Goal: Check status: Check status

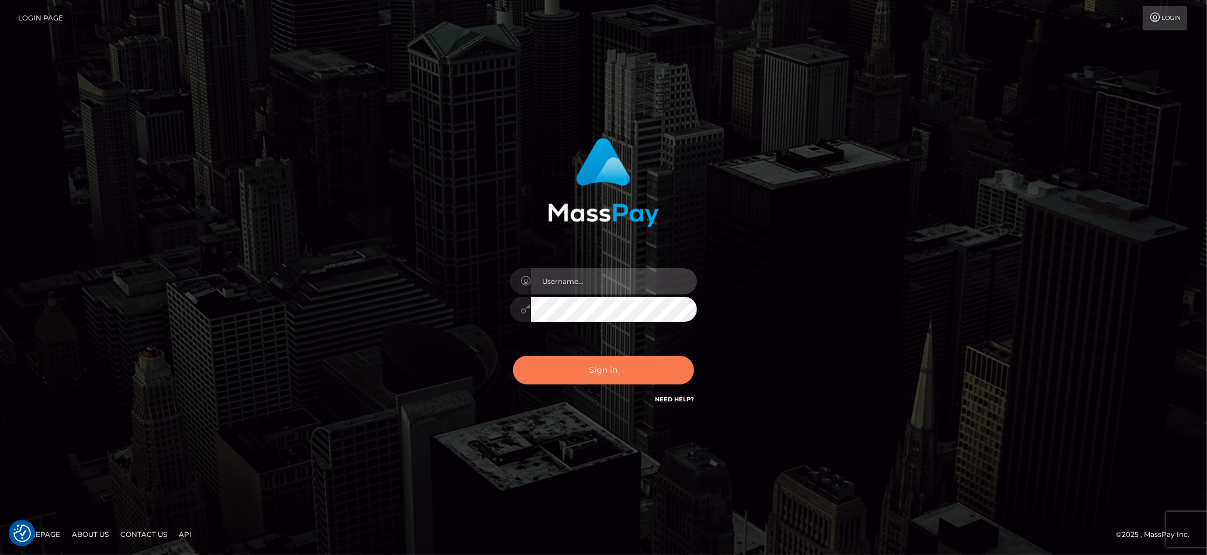
type input "lovely.ace"
click at [595, 375] on button "Sign in" at bounding box center [603, 370] width 181 height 29
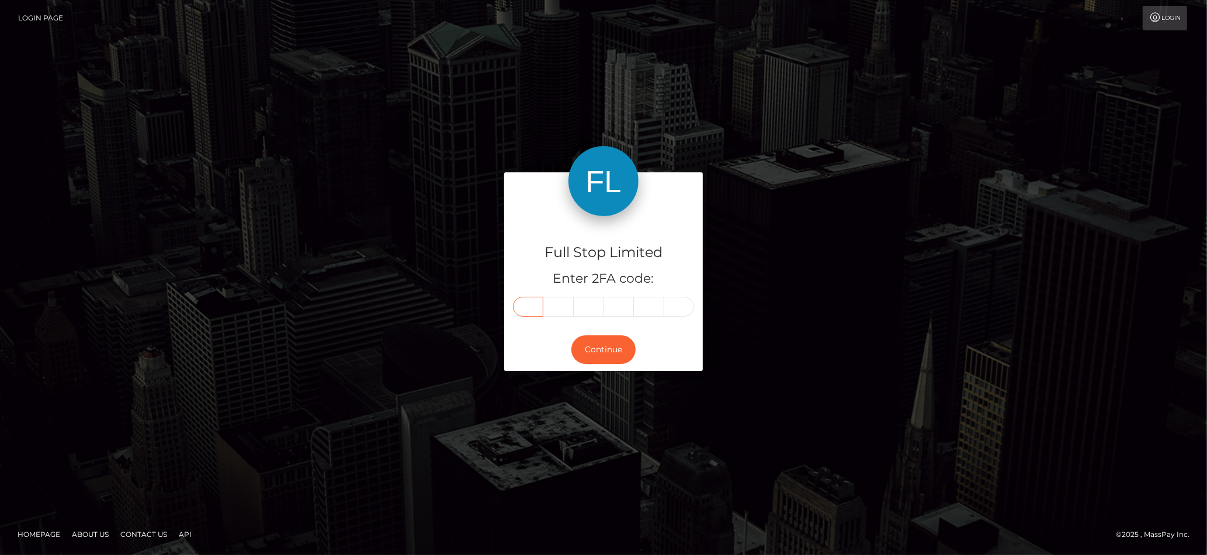
click at [533, 308] on input "text" at bounding box center [528, 307] width 30 height 20
drag, startPoint x: 540, startPoint y: 310, endPoint x: 533, endPoint y: 310, distance: 7.0
click at [539, 310] on input "text" at bounding box center [528, 307] width 30 height 20
type input "6"
type input "1"
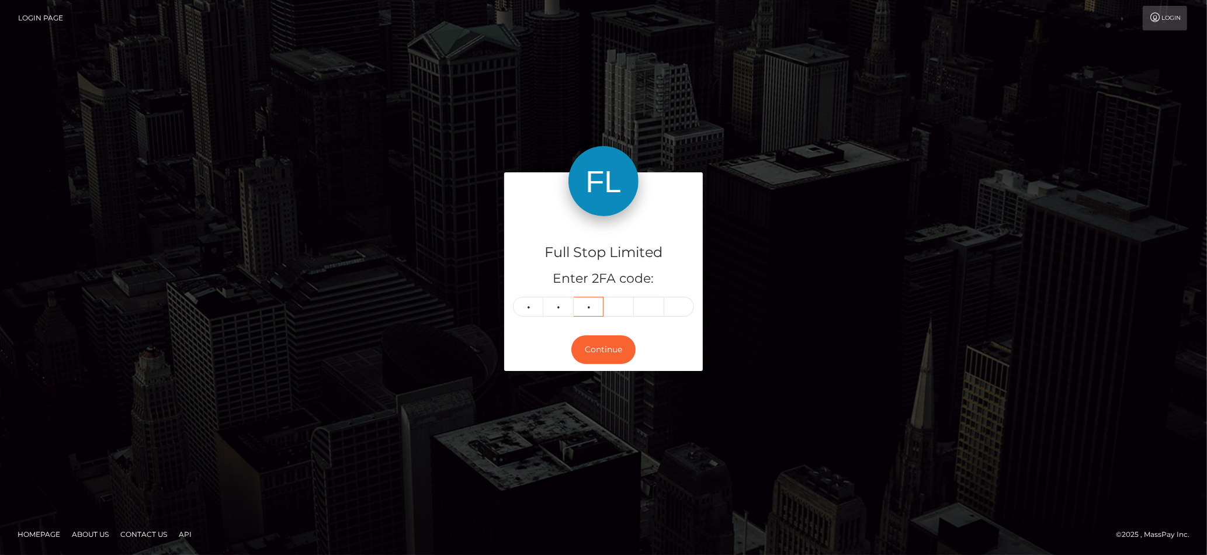
type input "6"
type input "7"
type input "8"
type input "2"
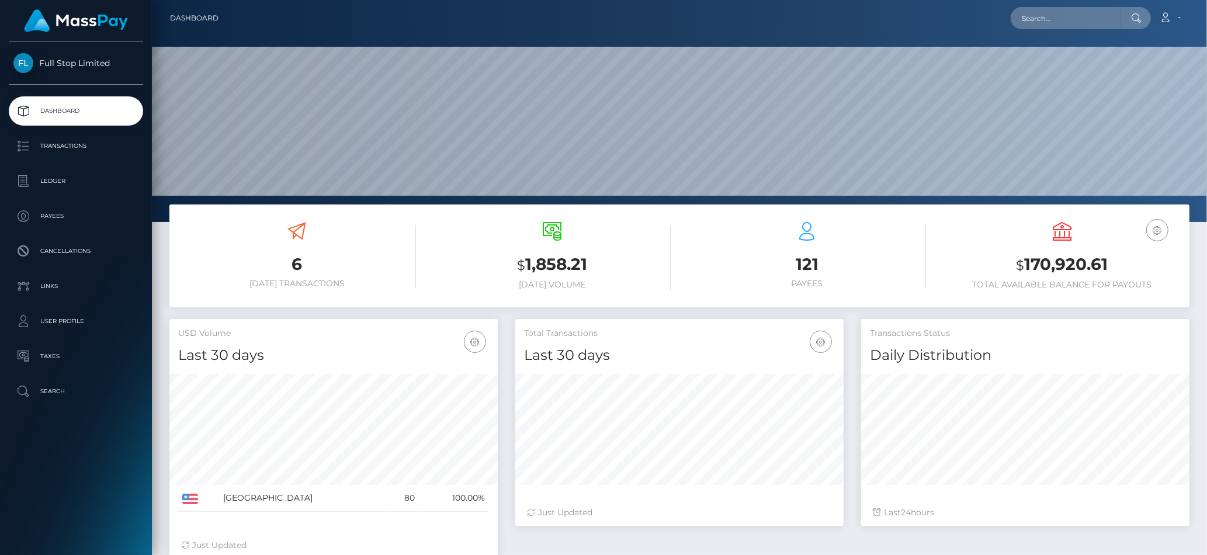
scroll to position [206, 328]
click at [1082, 19] on input "text" at bounding box center [1065, 18] width 110 height 22
paste input "5302"
click at [1099, 18] on input "5302" at bounding box center [1065, 18] width 110 height 22
drag, startPoint x: 738, startPoint y: 13, endPoint x: 725, endPoint y: 15, distance: 12.9
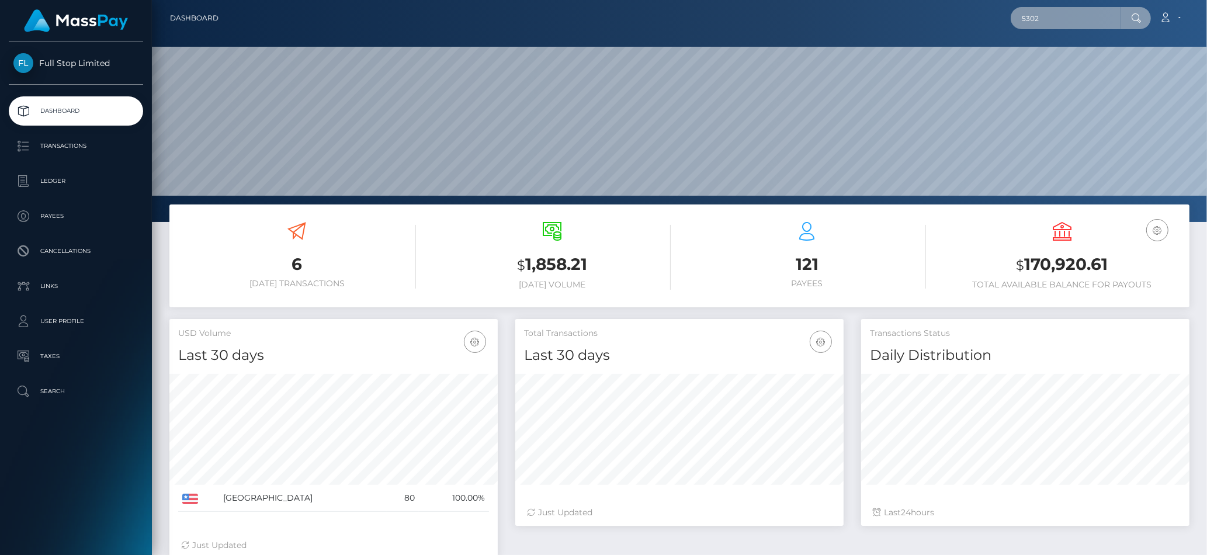
click at [724, 13] on div "5302 Loading... Loading... Account Edit Profile Logout" at bounding box center [708, 18] width 961 height 25
paste input "23941923"
type input "23941923"
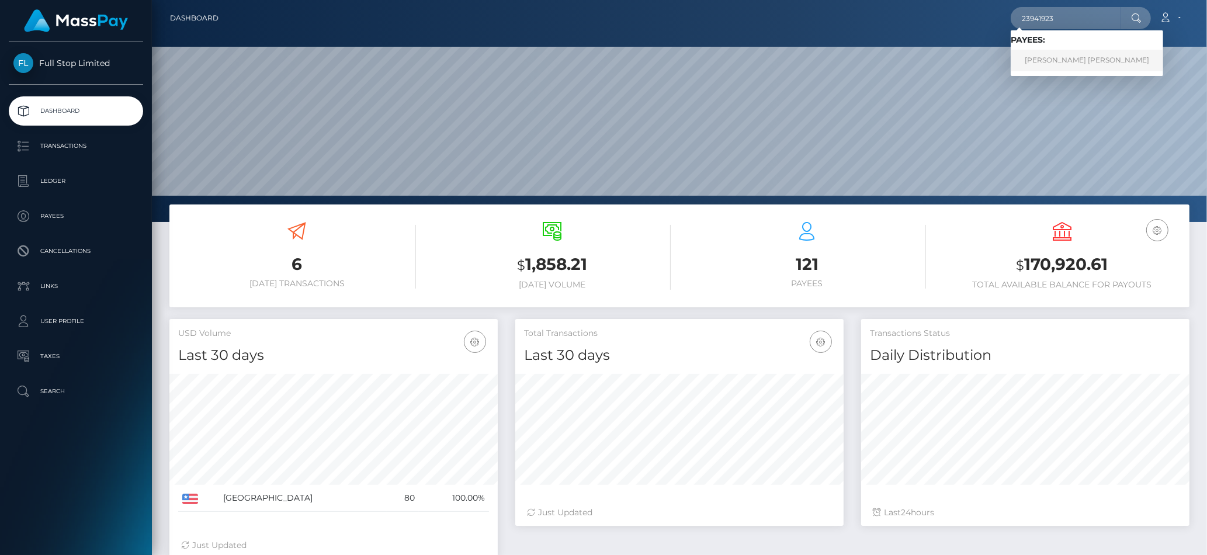
click at [1064, 54] on link "ANDREW WARREN ESTRADA" at bounding box center [1086, 61] width 152 height 22
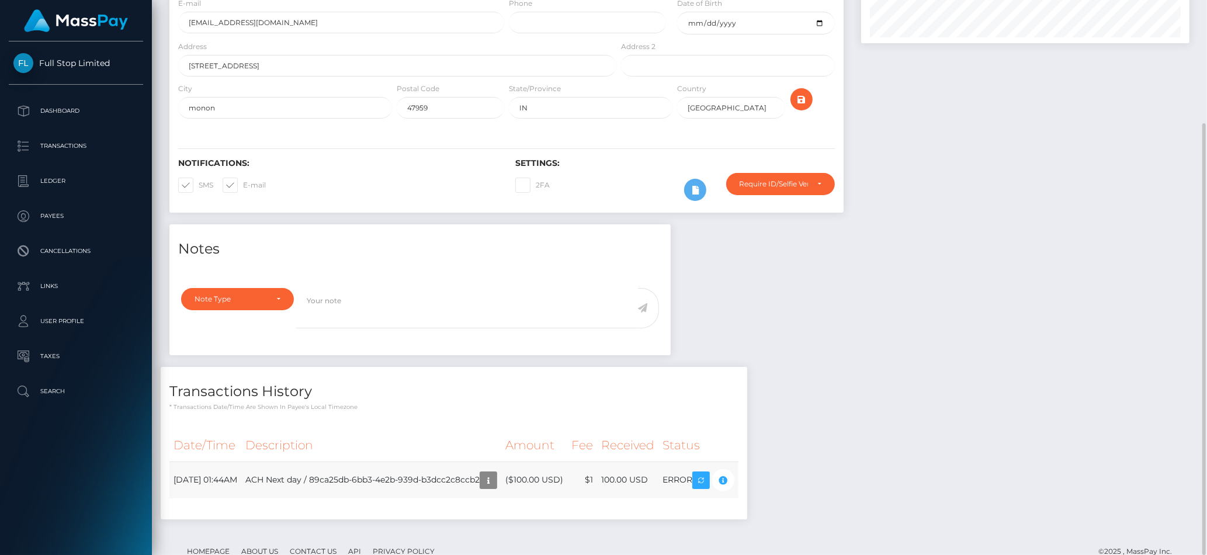
scroll to position [140, 328]
click at [343, 461] on td "ACH Next day / 89ca25db-6bb3-4e2b-939d-b3dcc2c8ccb2" at bounding box center [371, 479] width 260 height 37
drag, startPoint x: 361, startPoint y: 447, endPoint x: 527, endPoint y: 450, distance: 165.9
click at [501, 461] on td "ACH Next day / 89ca25db-6bb3-4e2b-939d-b3dcc2c8ccb2" at bounding box center [371, 479] width 260 height 37
drag, startPoint x: 719, startPoint y: 441, endPoint x: 749, endPoint y: 444, distance: 30.0
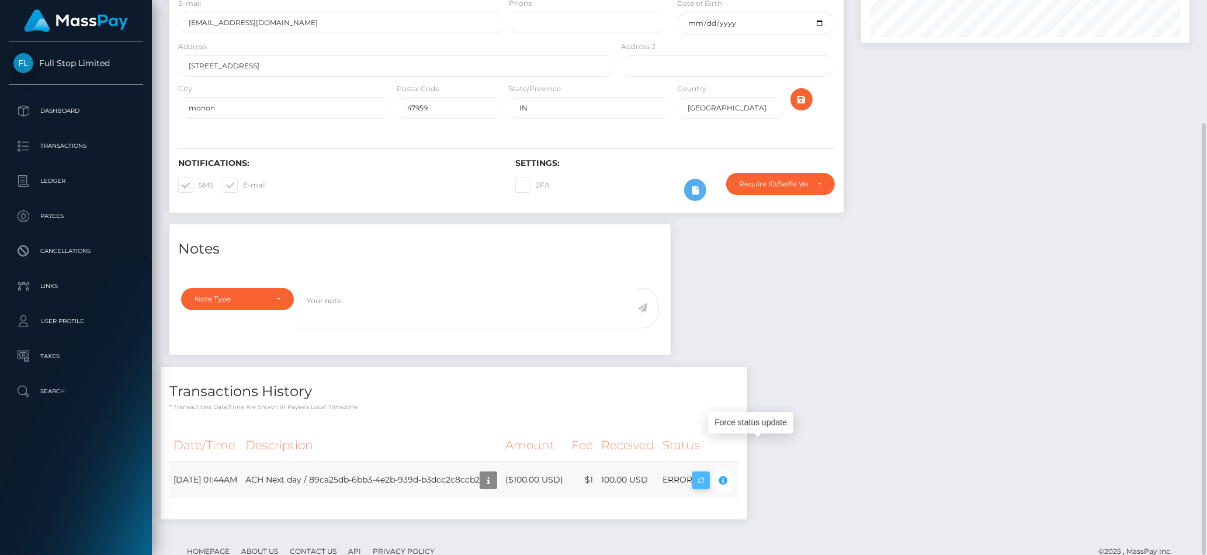
click at [738, 461] on td "ERROR" at bounding box center [698, 479] width 80 height 37
click at [161, 18] on div "ANDREW WARREN ESTRADA - ID: ace-23941923 ACTIVE DEACTIVE" at bounding box center [506, 63] width 691 height 321
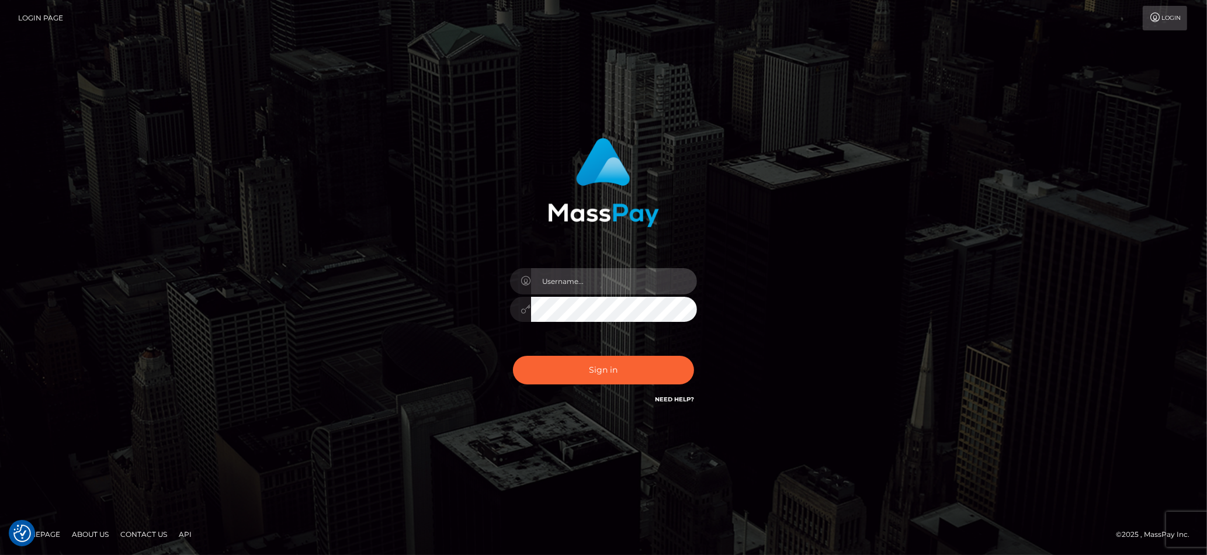
type input "lovely.ace"
click at [544, 95] on div "lovely.ace" at bounding box center [603, 277] width 1207 height 472
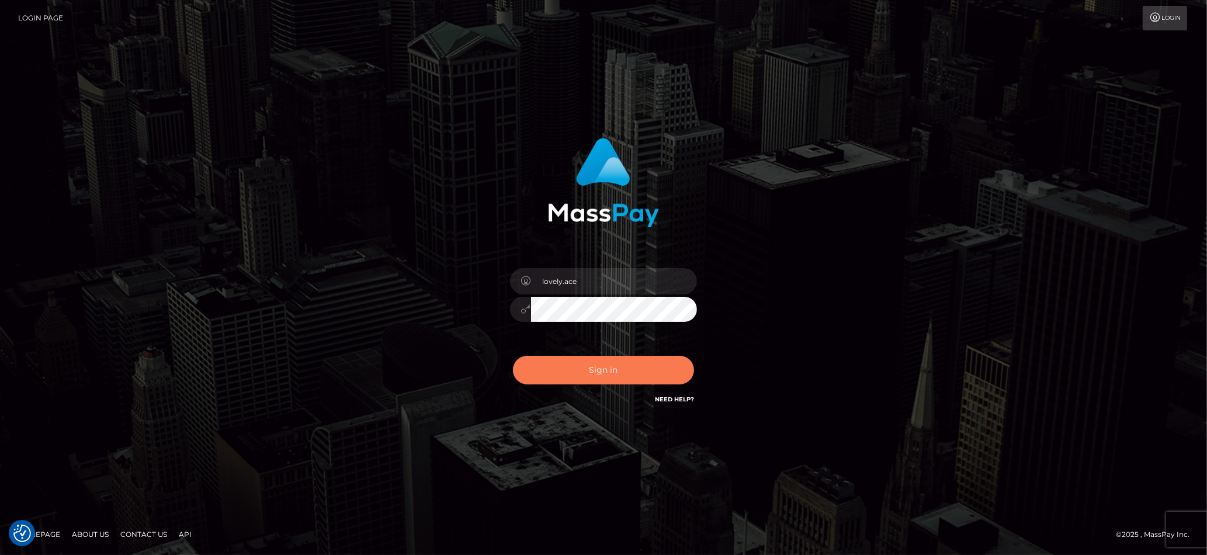
click at [642, 361] on button "Sign in" at bounding box center [603, 370] width 181 height 29
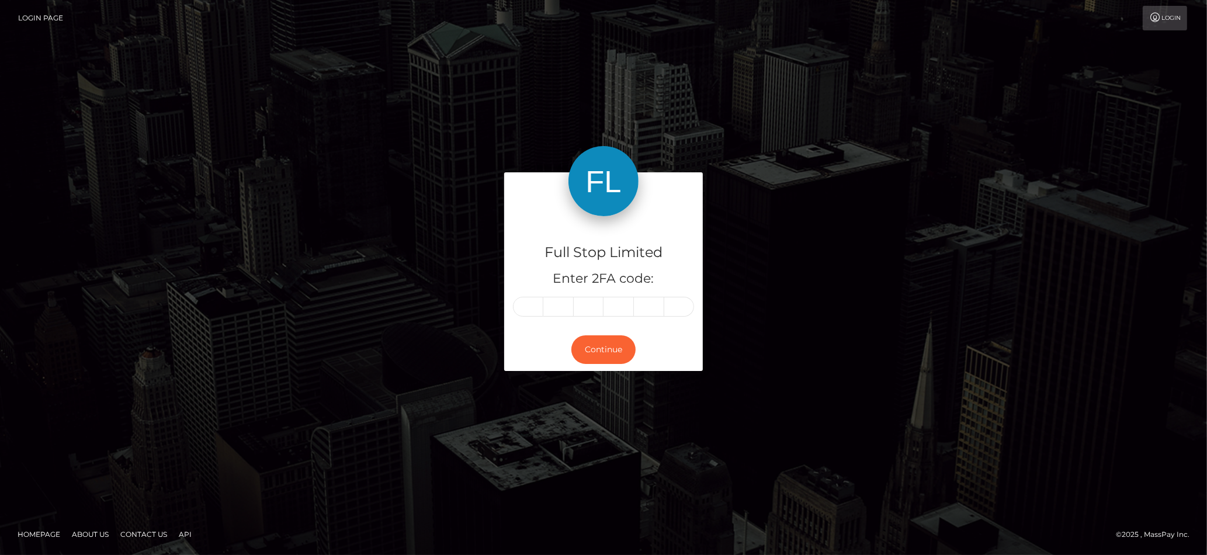
click at [538, 310] on input "text" at bounding box center [528, 307] width 30 height 20
click at [529, 310] on input "text" at bounding box center [528, 307] width 30 height 20
type input "4"
type input "6"
type input "2"
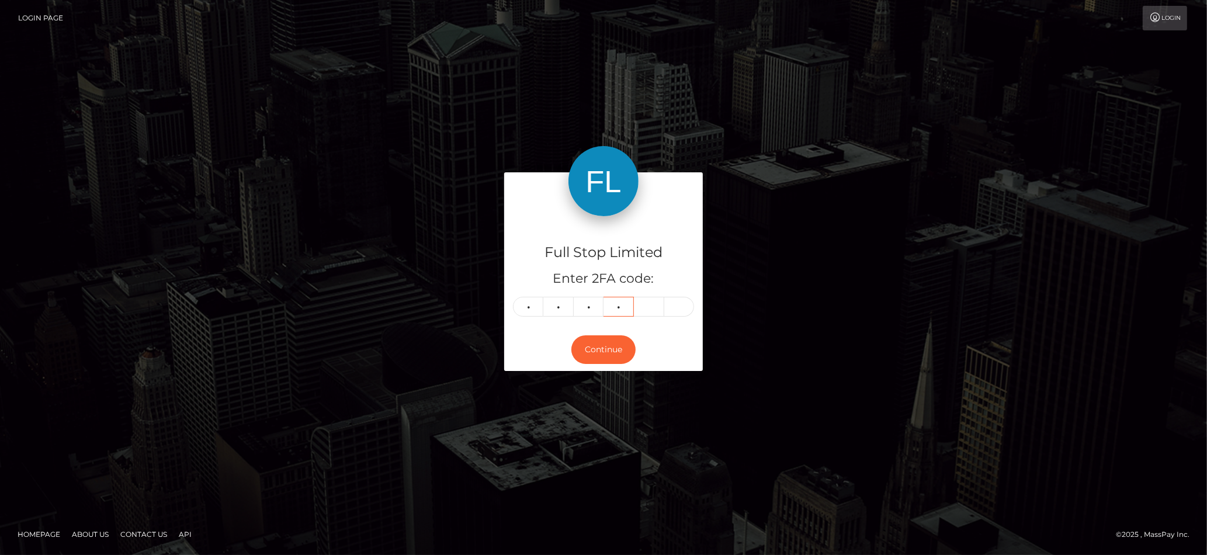
type input "9"
type input "2"
type input "8"
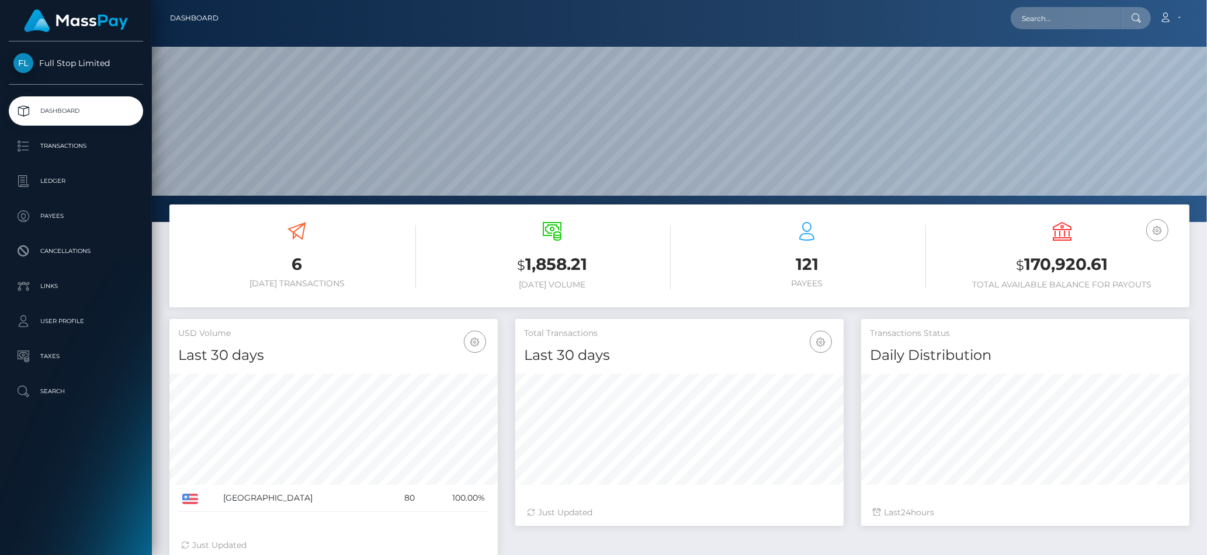
scroll to position [206, 328]
click at [1058, 13] on input "text" at bounding box center [1065, 18] width 110 height 22
paste input "23867706"
type input "23867706"
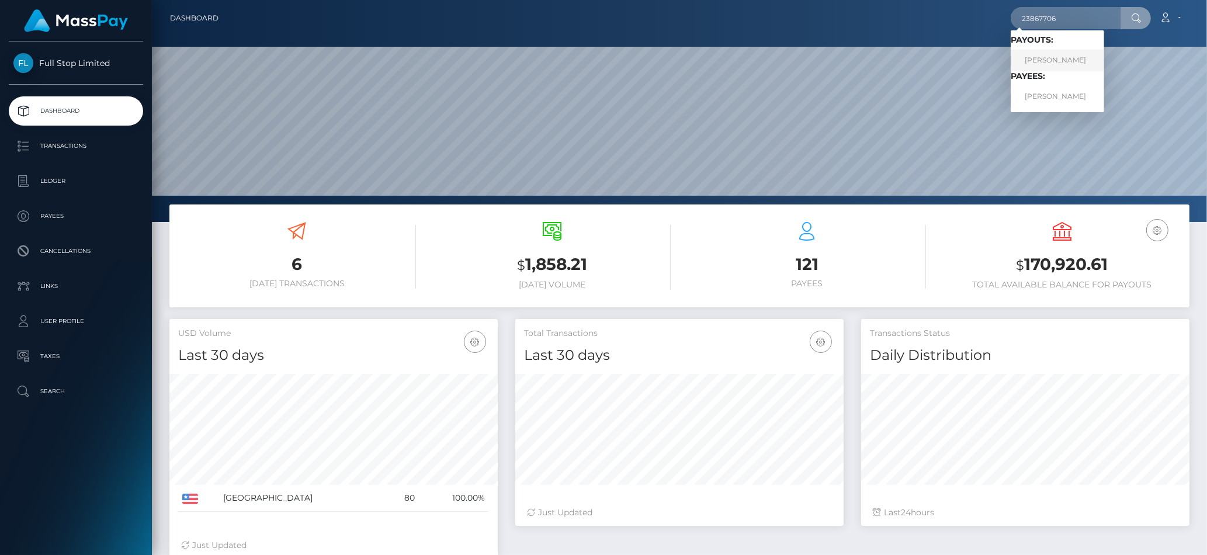
click at [1063, 58] on link "AARON S ZAMORA" at bounding box center [1056, 61] width 93 height 22
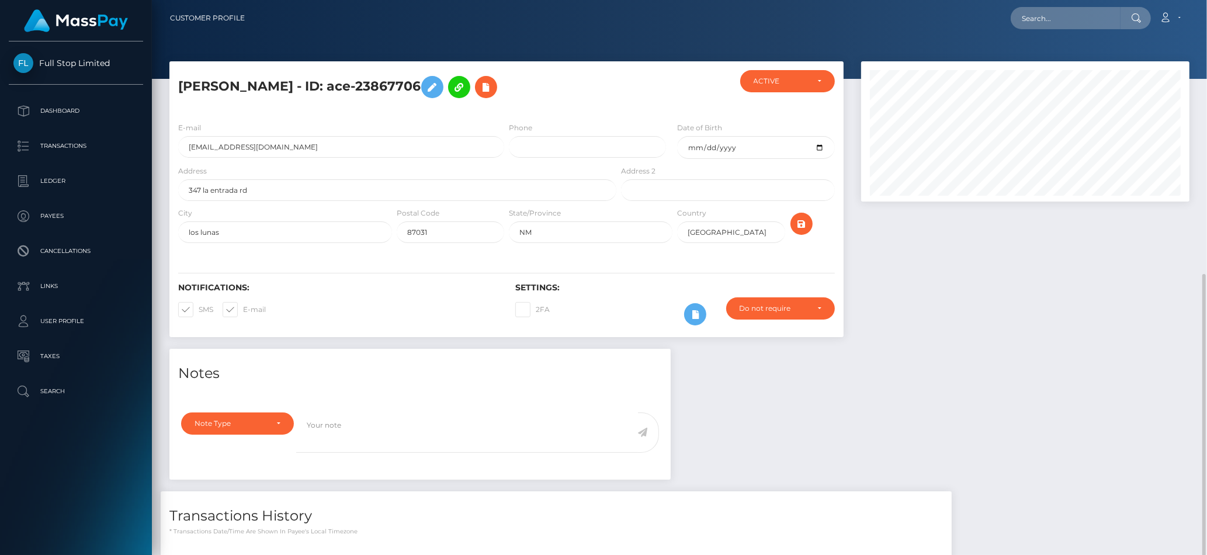
scroll to position [140, 328]
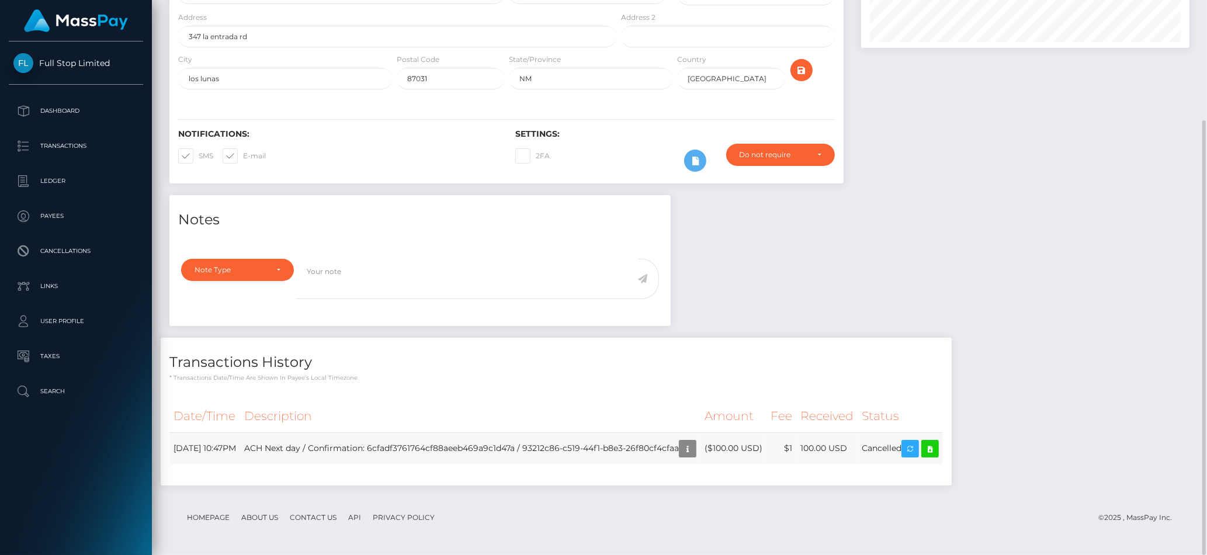
drag, startPoint x: 909, startPoint y: 446, endPoint x: 722, endPoint y: 432, distance: 187.9
click at [943, 450] on td "Cancelled" at bounding box center [899, 448] width 85 height 32
click at [694, 446] on icon "button" at bounding box center [687, 449] width 14 height 15
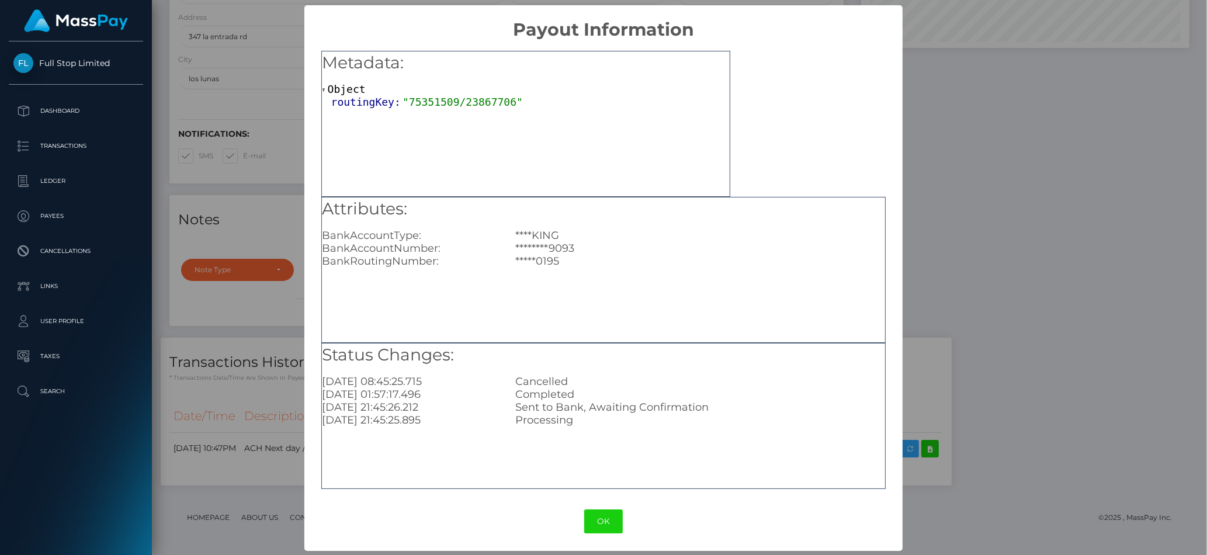
scroll to position [1, 0]
drag, startPoint x: 501, startPoint y: 390, endPoint x: 609, endPoint y: 398, distance: 108.3
click at [609, 398] on div "Completed" at bounding box center [699, 393] width 387 height 13
click at [593, 374] on div "Cancelled" at bounding box center [699, 380] width 387 height 13
drag, startPoint x: 505, startPoint y: 390, endPoint x: 646, endPoint y: 390, distance: 140.7
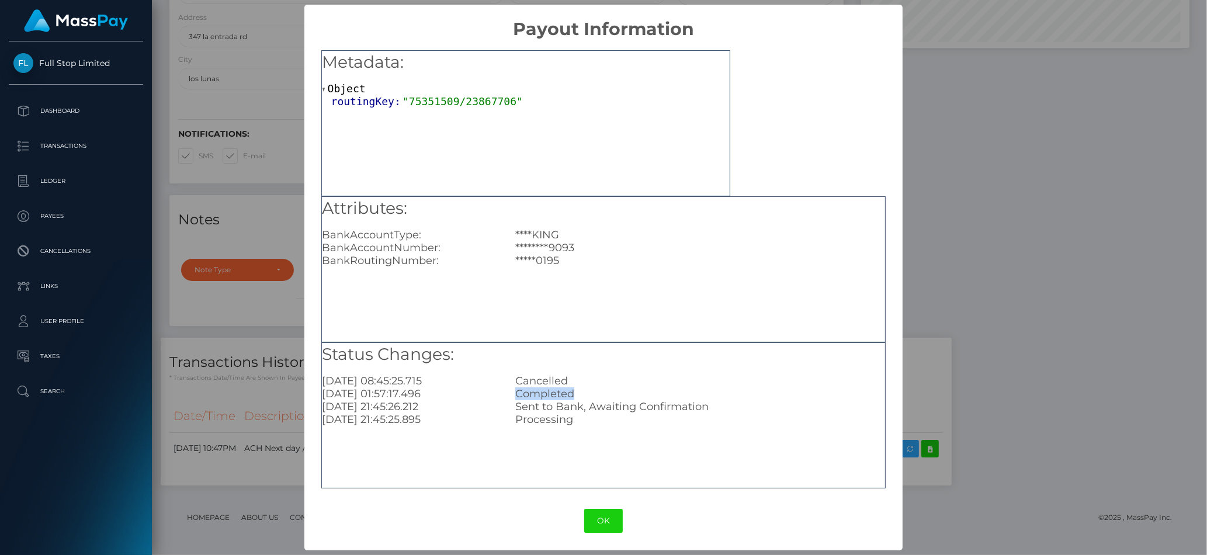
click at [646, 390] on div "Completed" at bounding box center [699, 393] width 387 height 13
drag, startPoint x: 906, startPoint y: 316, endPoint x: 988, endPoint y: 485, distance: 188.3
click at [906, 315] on div "× Payout Information Metadata: Object routingKey: "75351509/23867706" Attribute…" at bounding box center [603, 277] width 1207 height 555
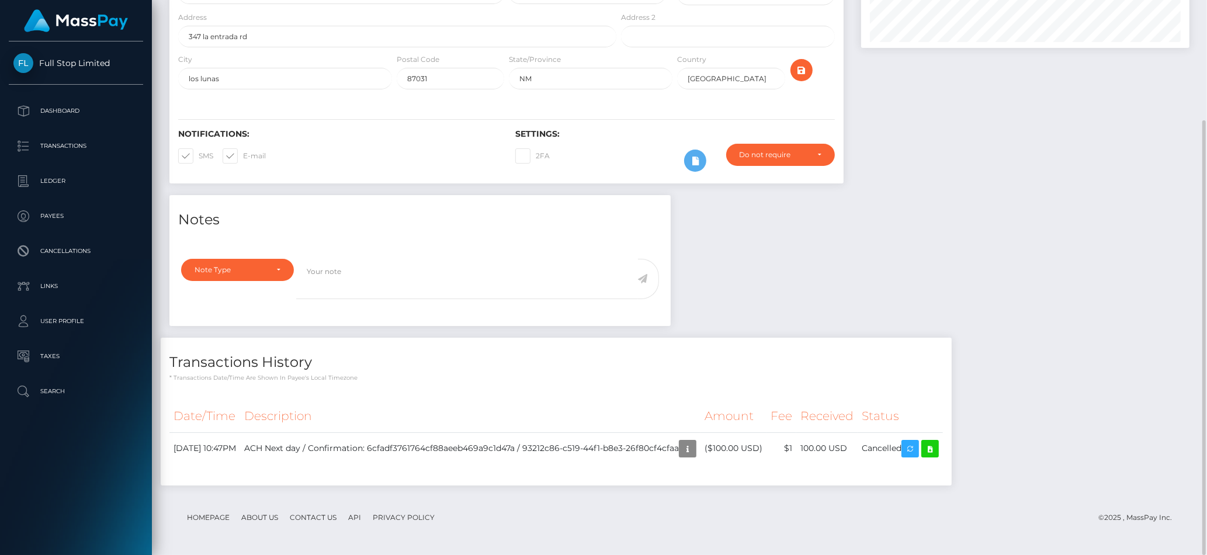
scroll to position [140, 328]
